Goal: Transaction & Acquisition: Purchase product/service

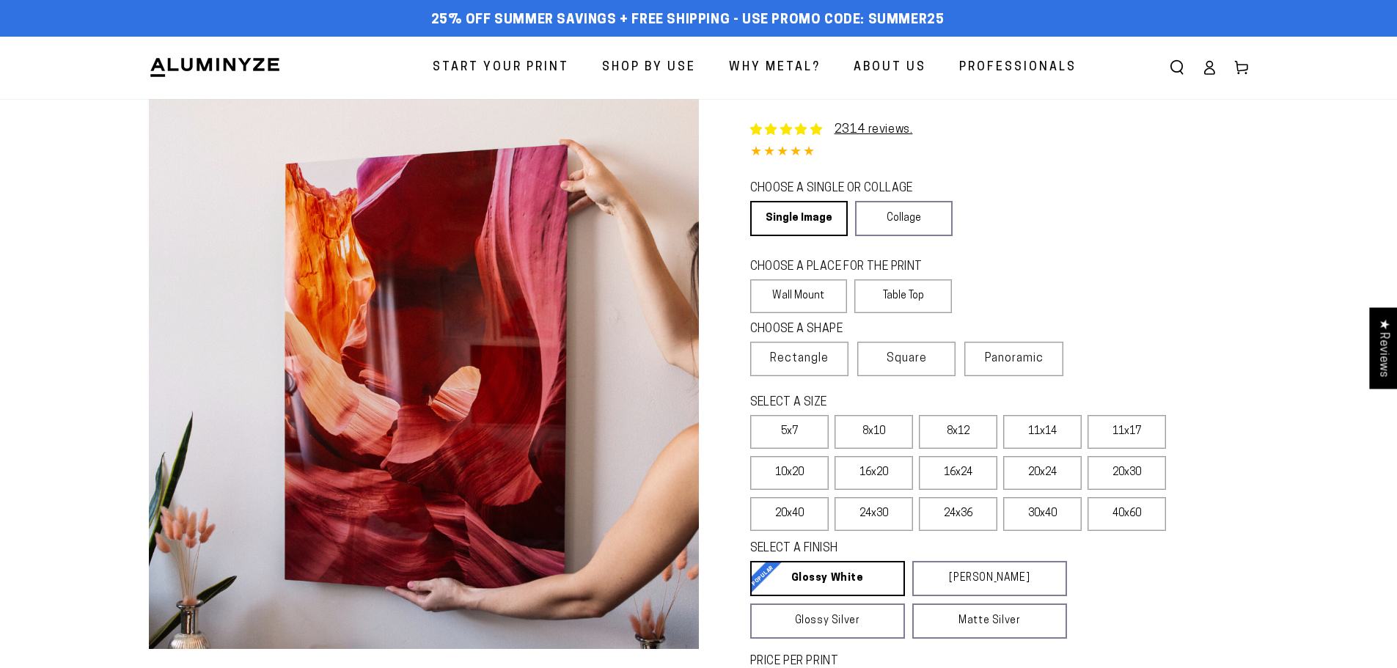
select select "**********"
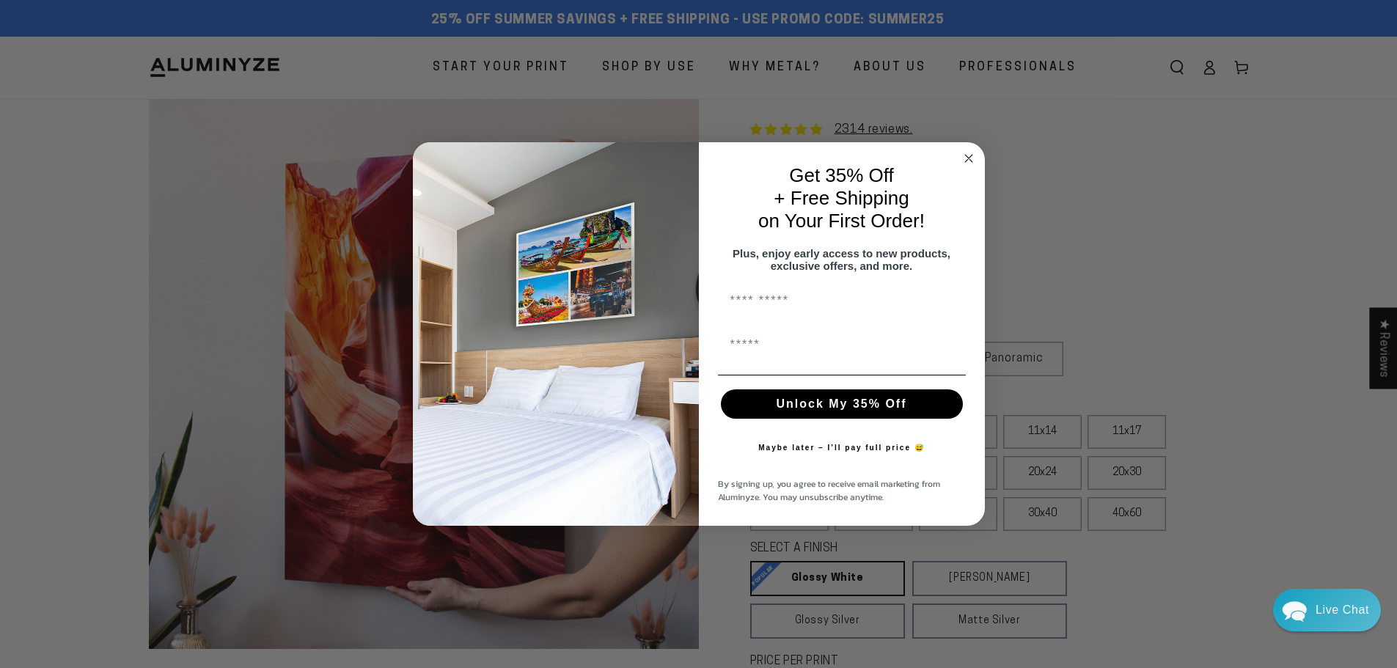
click at [970, 155] on icon "Close dialog" at bounding box center [968, 158] width 7 height 7
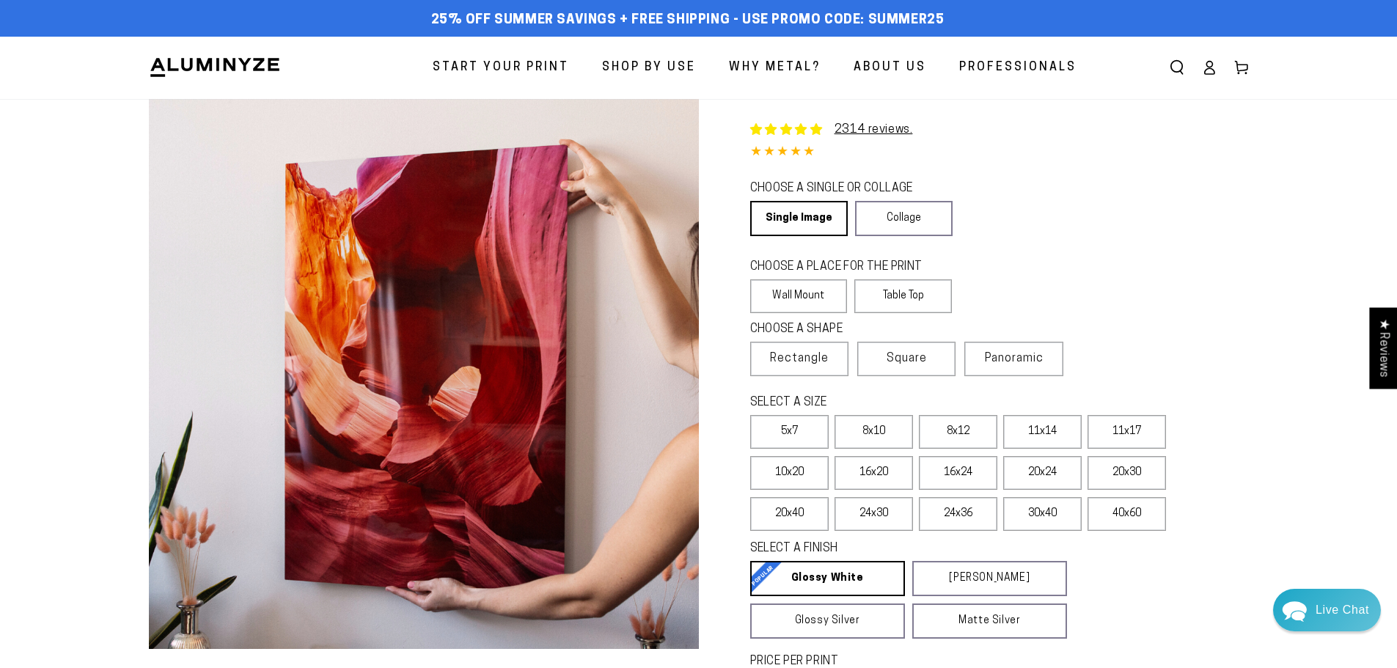
click at [801, 70] on span "Why Metal?" at bounding box center [775, 67] width 92 height 21
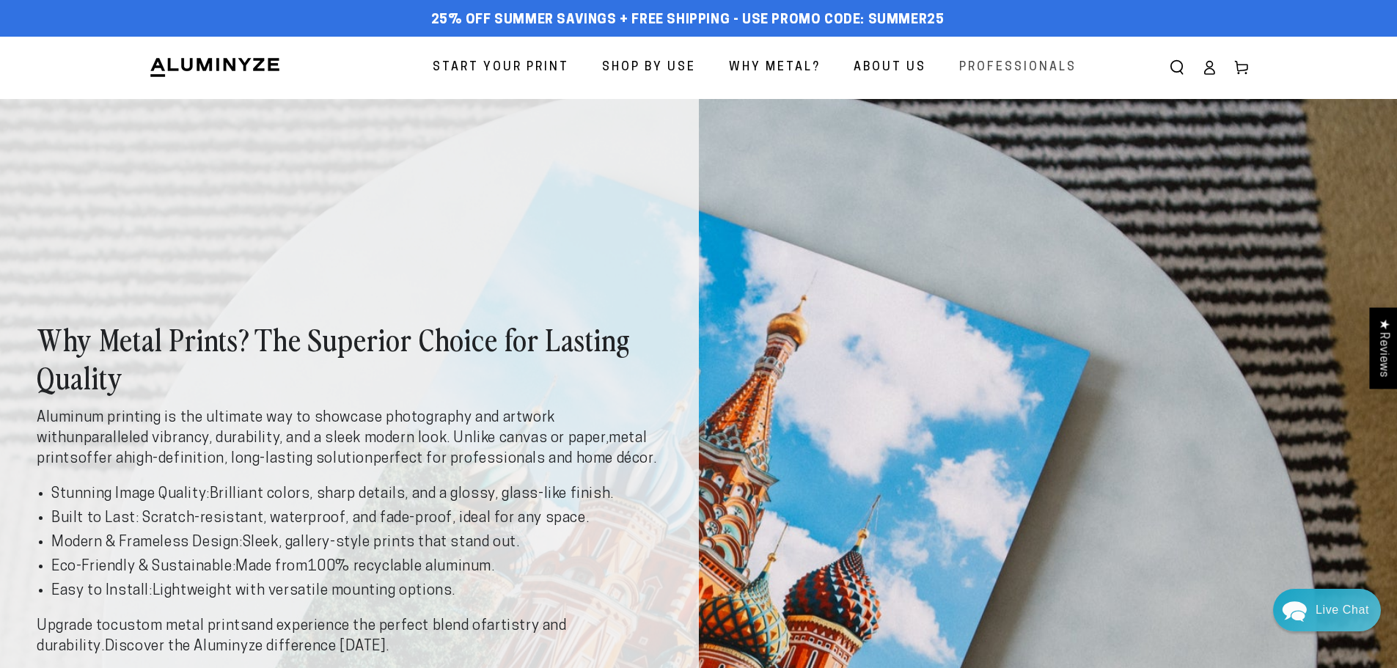
click at [1002, 61] on span "Professionals" at bounding box center [1017, 67] width 117 height 21
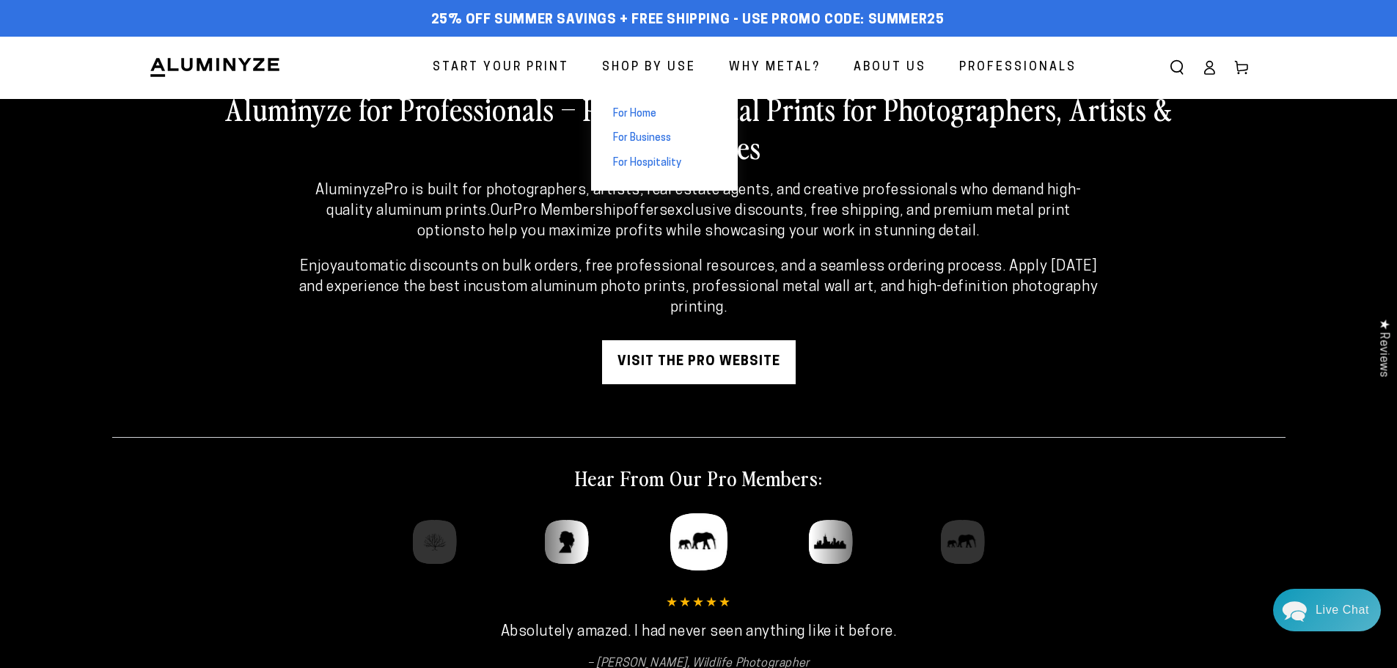
click at [650, 114] on span "For Home" at bounding box center [634, 114] width 43 height 15
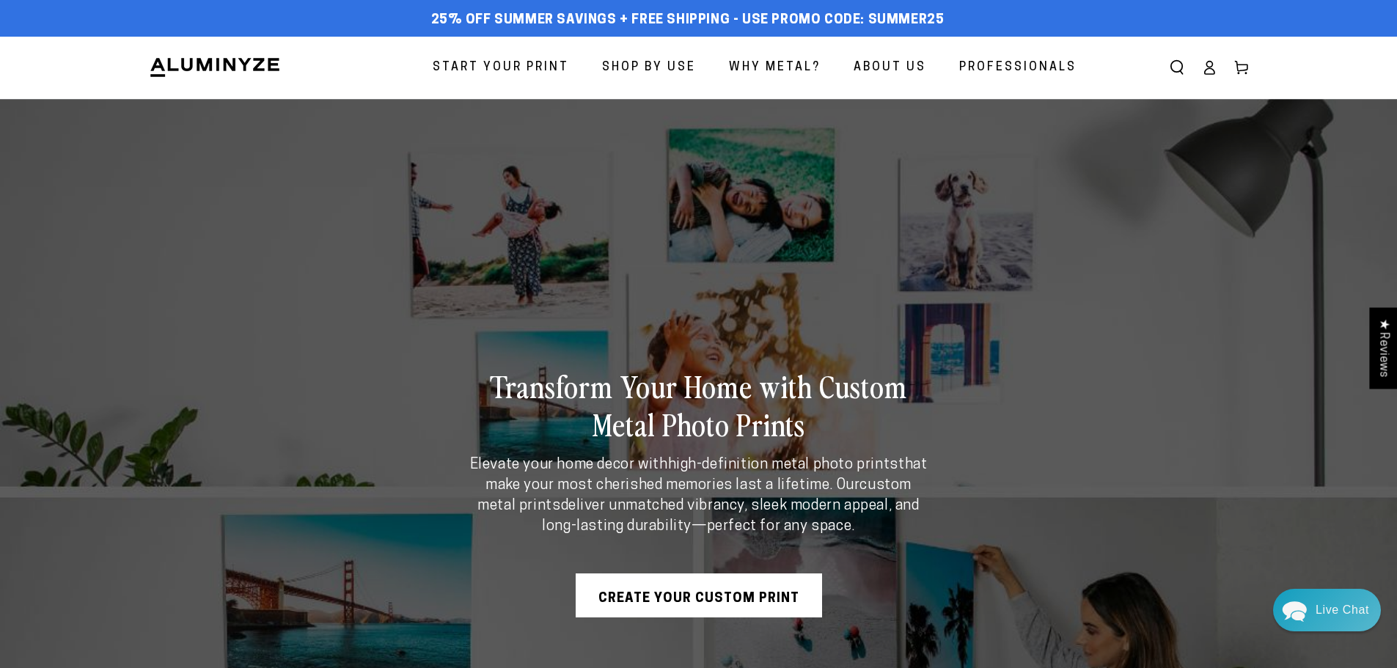
click at [744, 593] on link "Create Your Custom Print" at bounding box center [699, 596] width 246 height 44
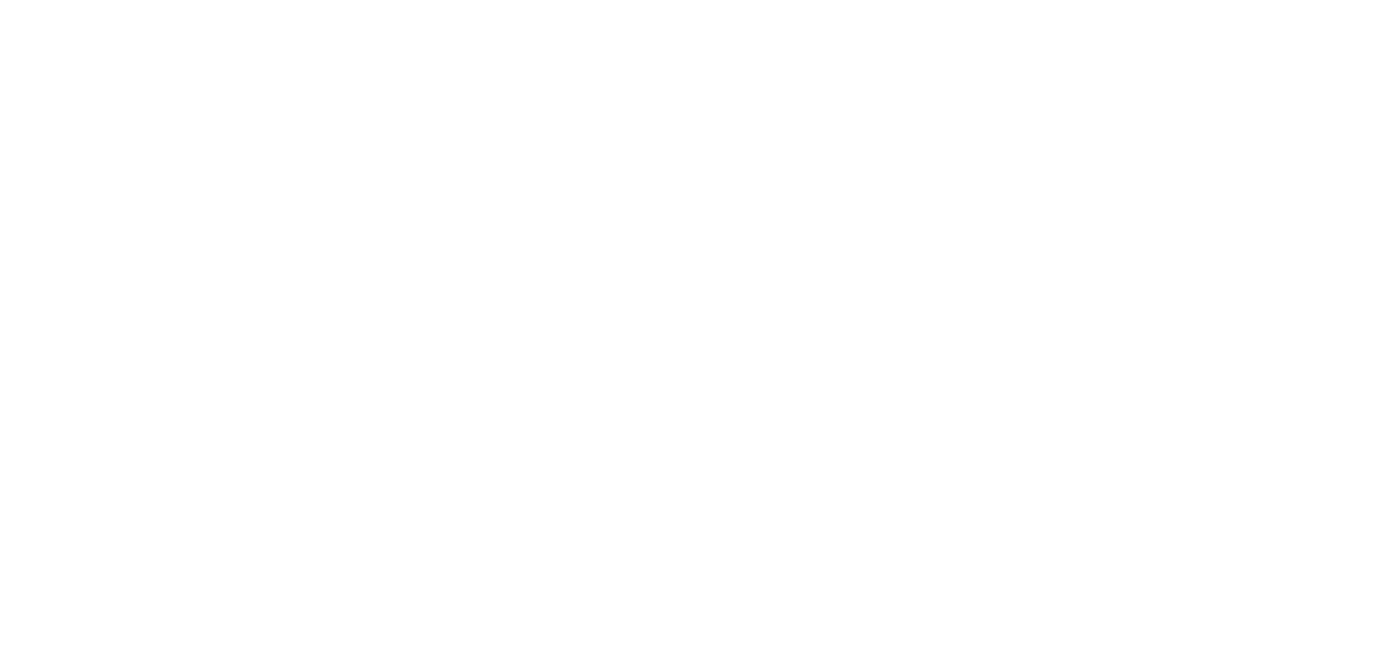
select select "**********"
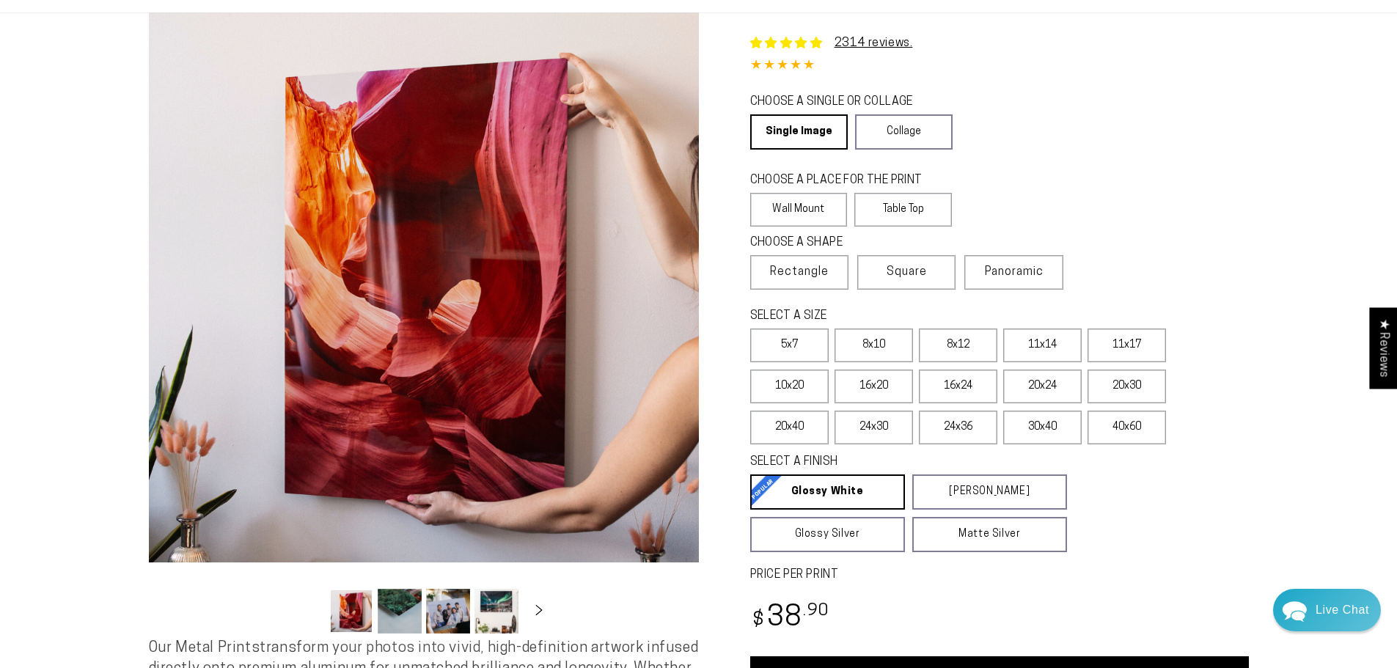
scroll to position [73, 0]
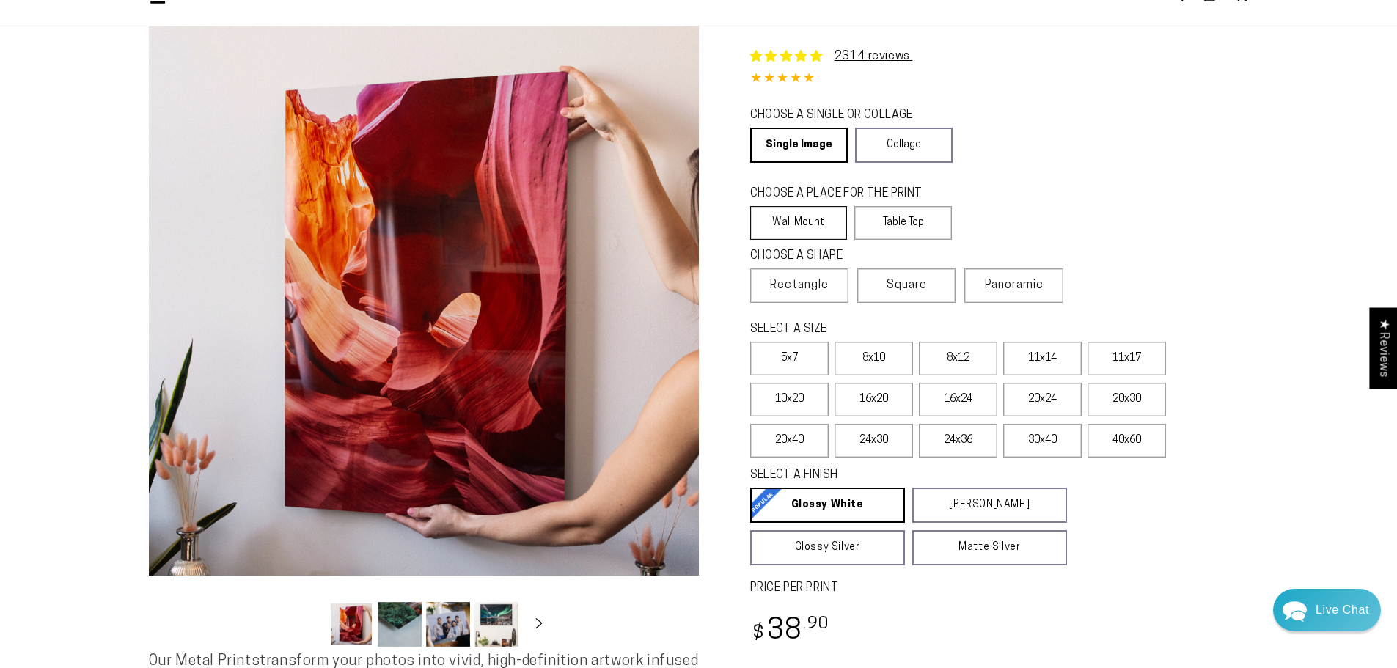
click at [830, 211] on label "Wall Mount" at bounding box center [799, 223] width 98 height 34
click at [1064, 438] on label "30x40" at bounding box center [1042, 441] width 78 height 34
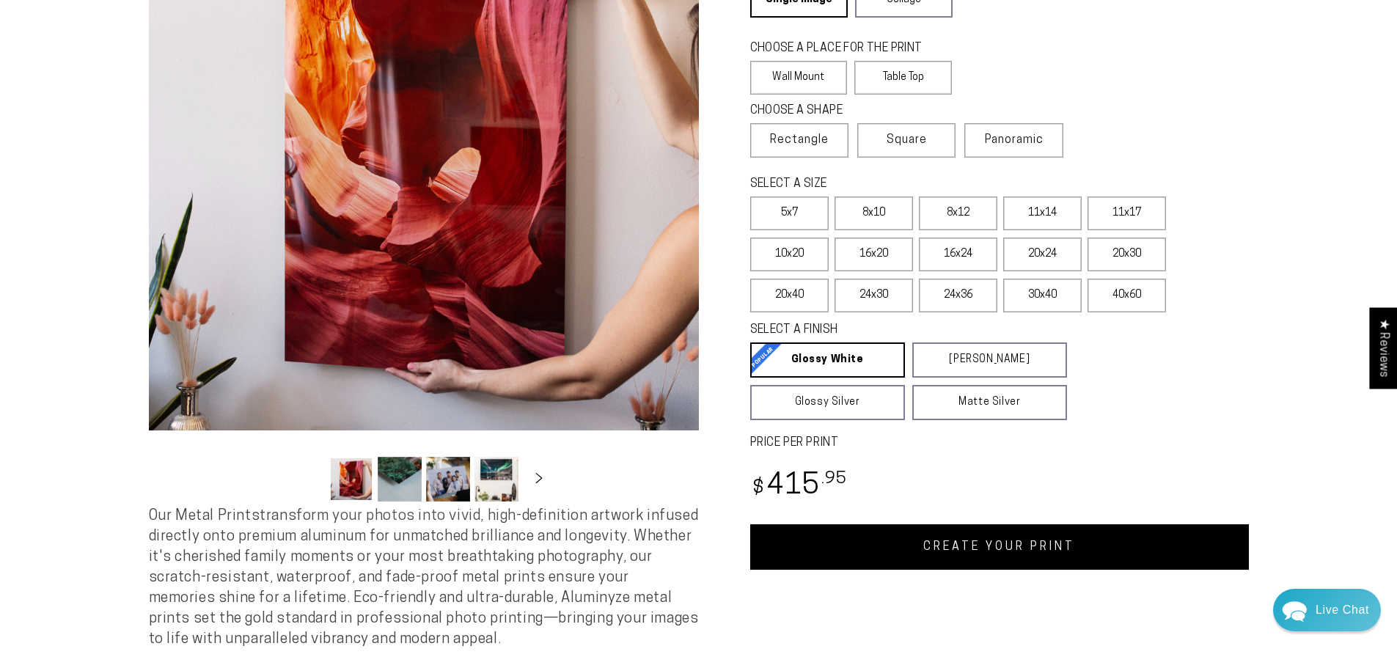
scroll to position [220, 0]
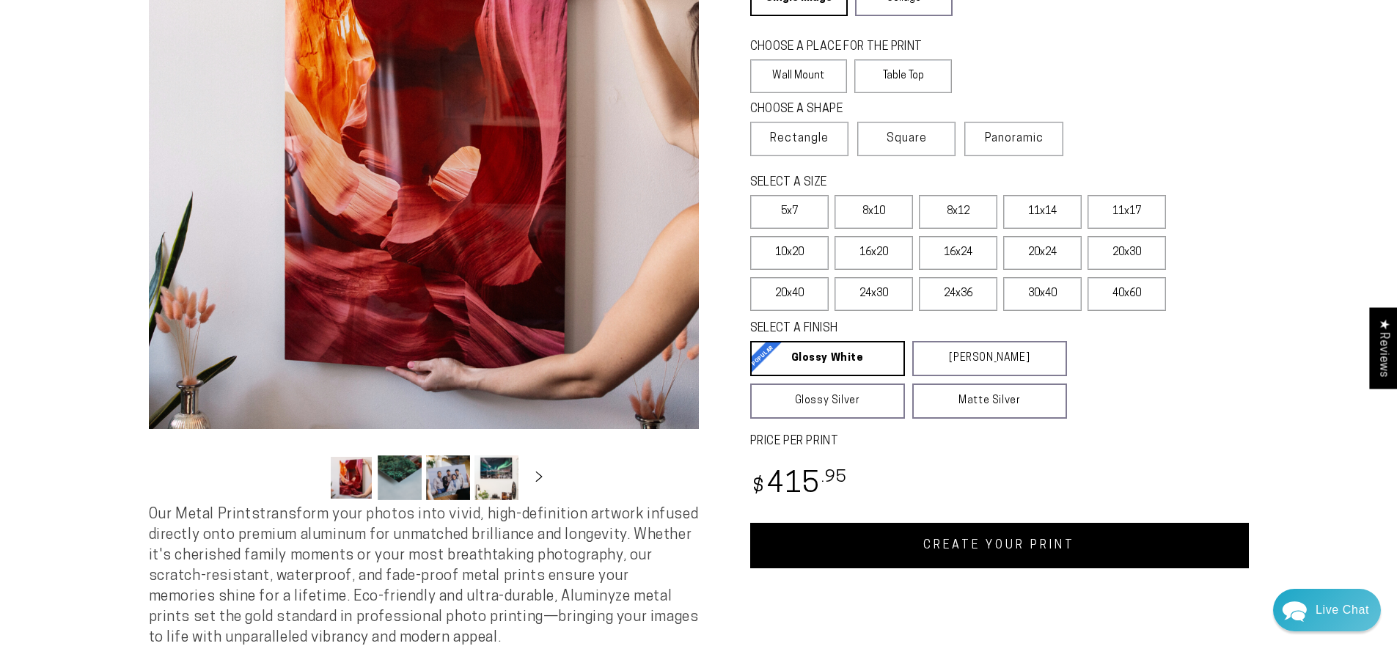
click at [1010, 534] on link "CREATE YOUR PRINT" at bounding box center [999, 545] width 499 height 45
